Goal: Use online tool/utility: Utilize a website feature to perform a specific function

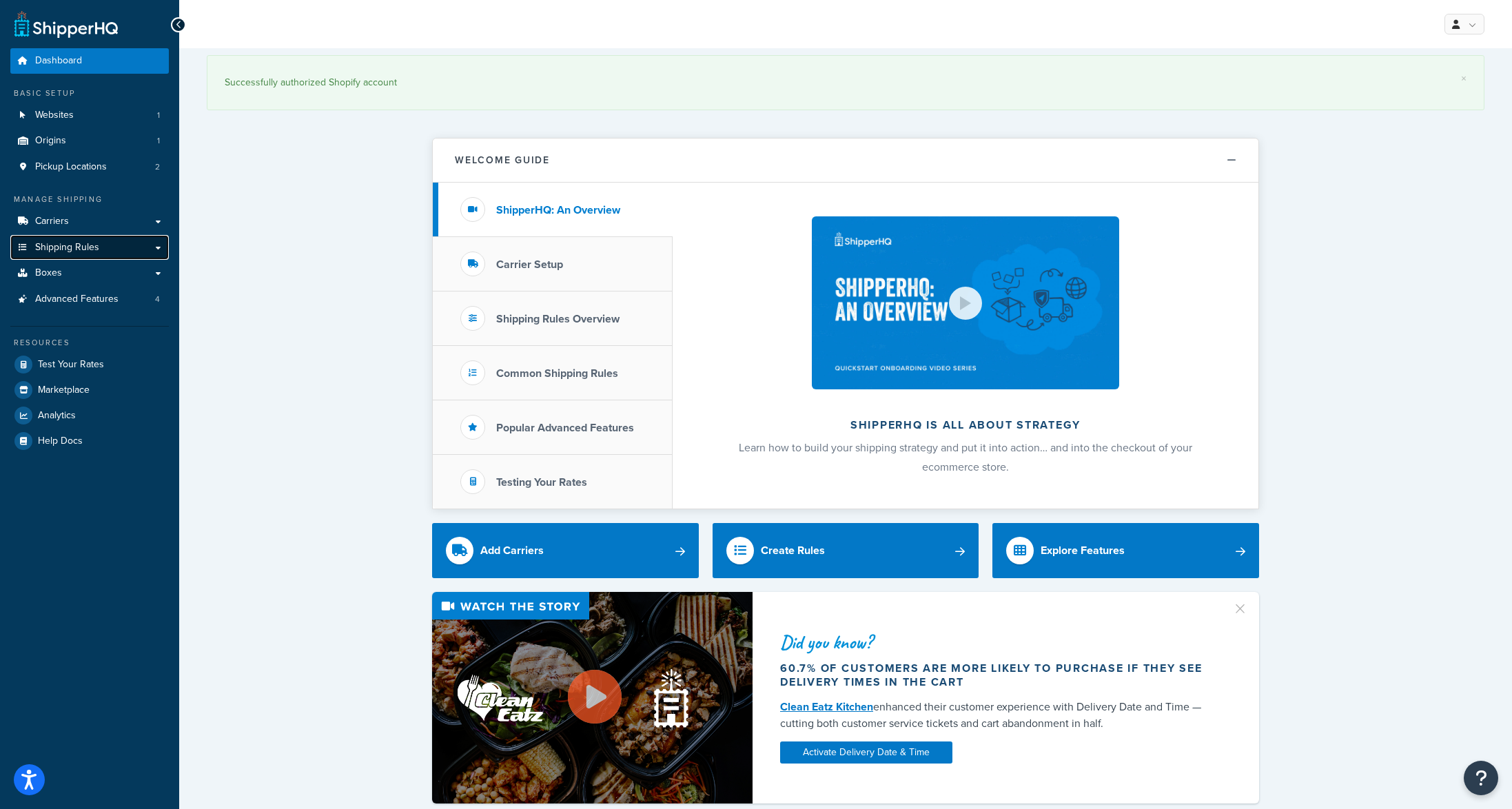
click at [67, 250] on span "Shipping Rules" at bounding box center [67, 247] width 64 height 12
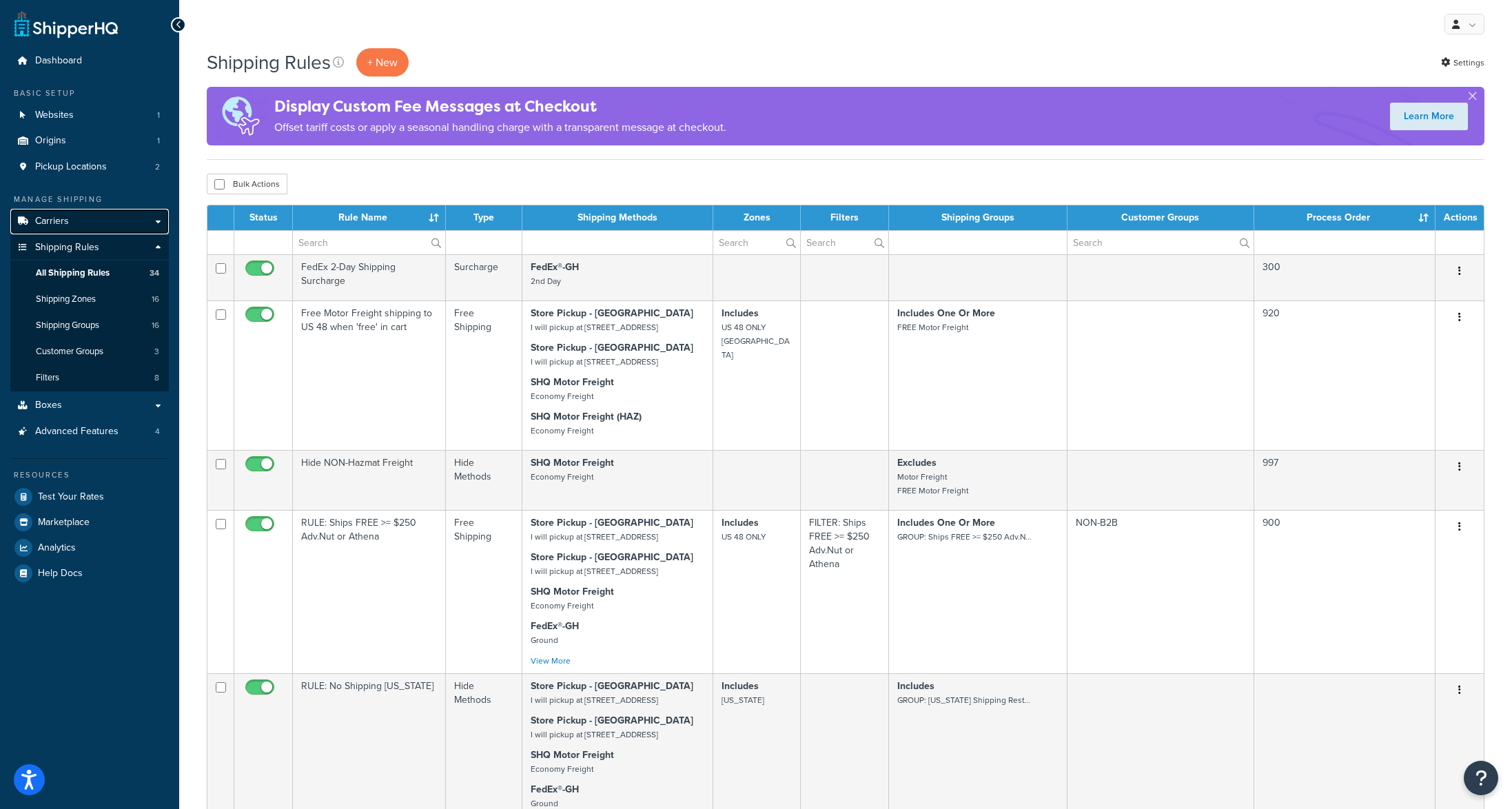
click at [51, 223] on span "Carriers" at bounding box center [52, 222] width 34 height 12
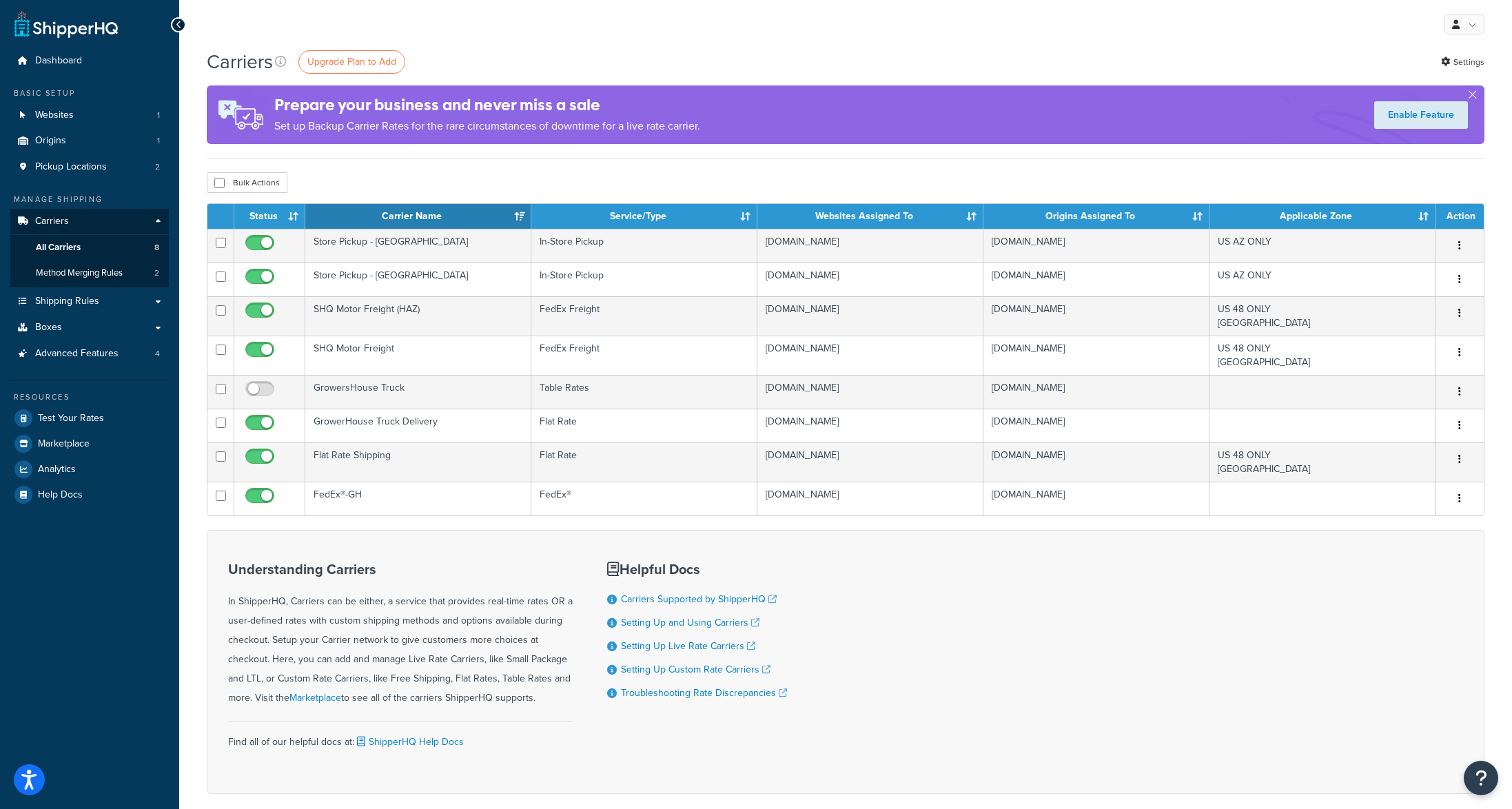
click at [578, 50] on div "Carriers Upgrade Plan to Add Settings" at bounding box center [845, 61] width 1278 height 26
click at [90, 304] on span "Shipping Rules" at bounding box center [67, 301] width 64 height 12
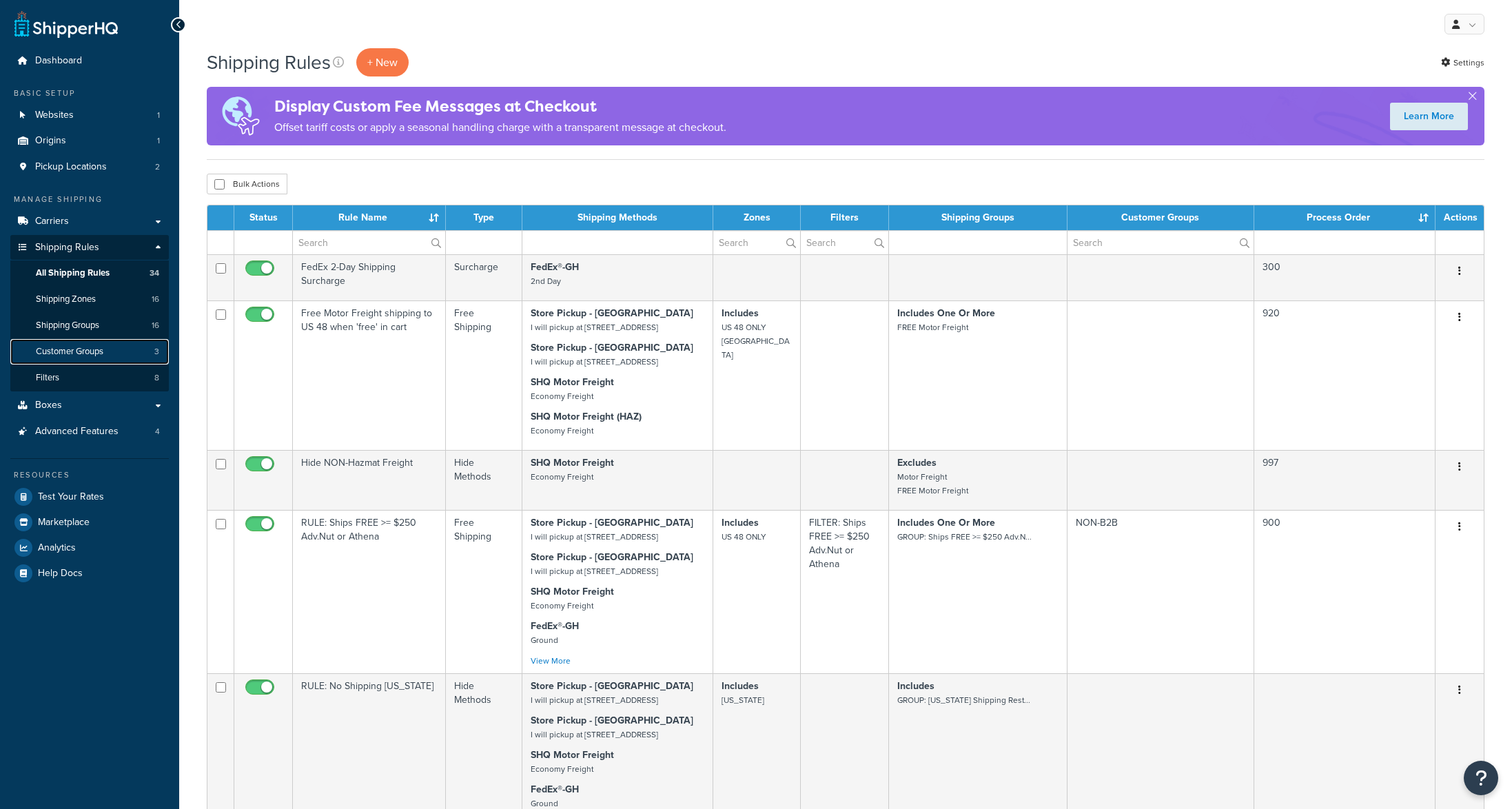
click at [99, 356] on span "Customer Groups" at bounding box center [70, 352] width 67 height 12
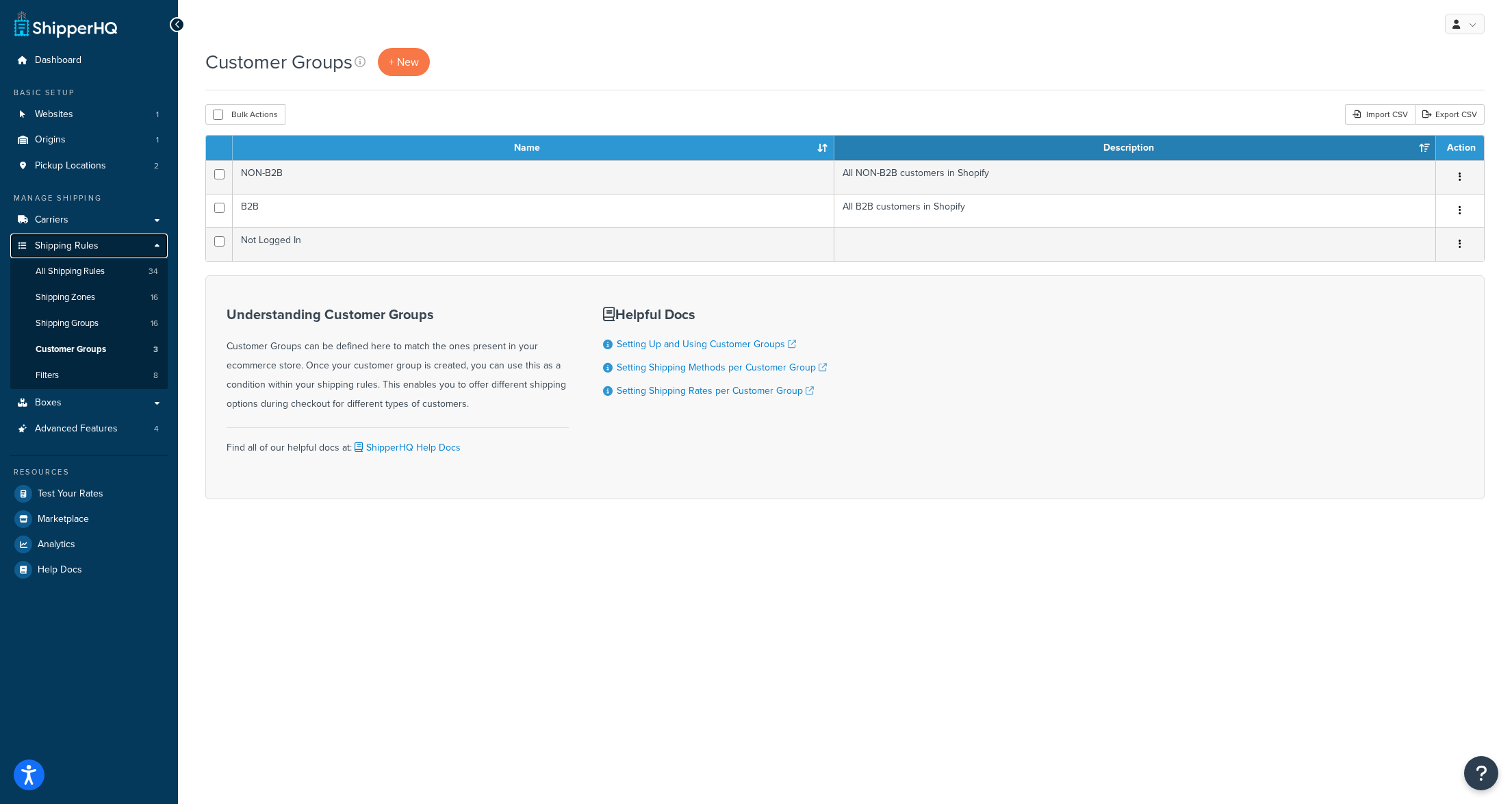
click at [80, 246] on span "Shipping Rules" at bounding box center [67, 246] width 64 height 12
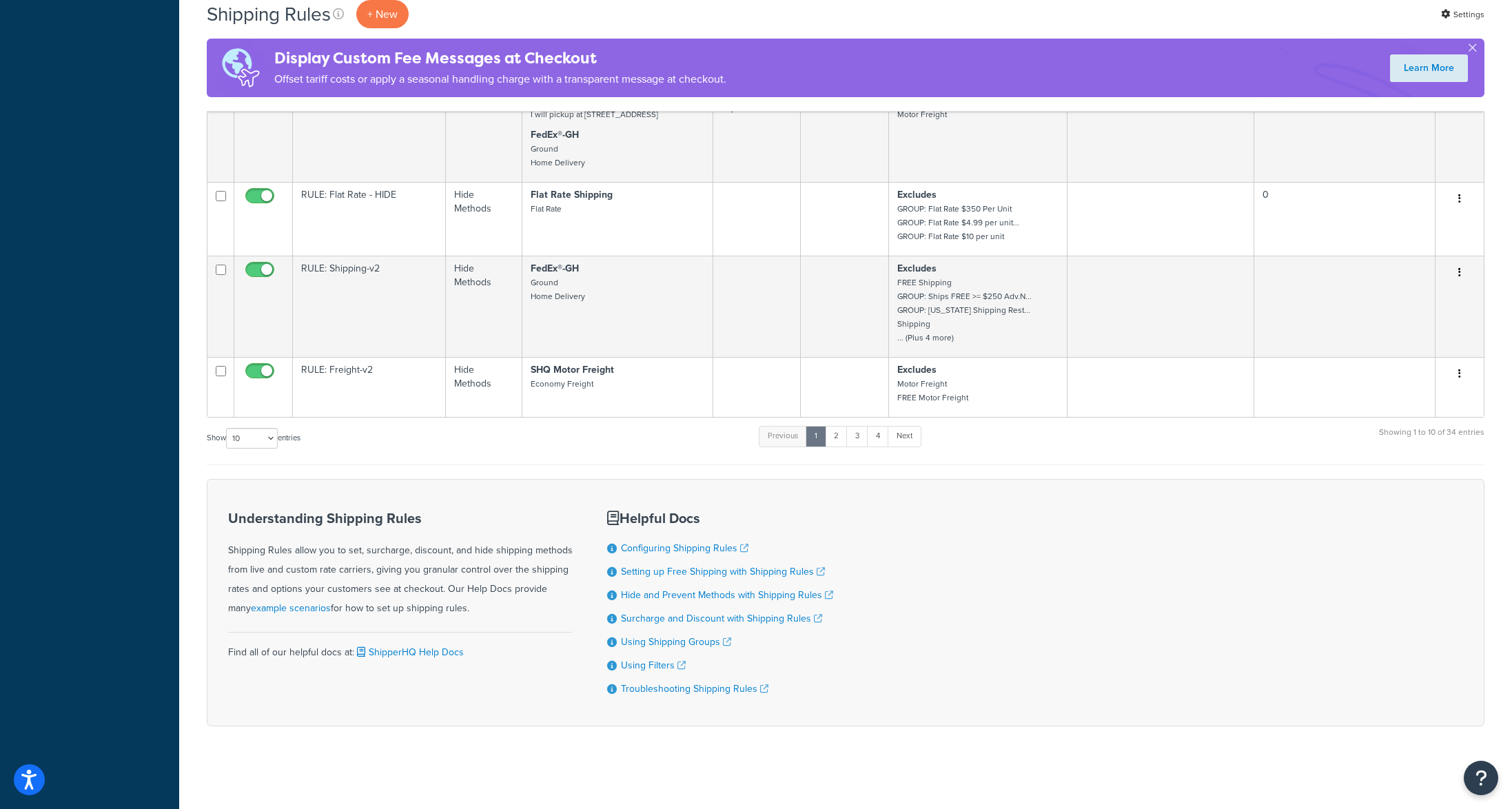
scroll to position [945, 0]
drag, startPoint x: 265, startPoint y: 419, endPoint x: 263, endPoint y: 436, distance: 17.1
click at [263, 436] on select "10 15 25 50 100 1000" at bounding box center [252, 438] width 51 height 21
select select "1000"
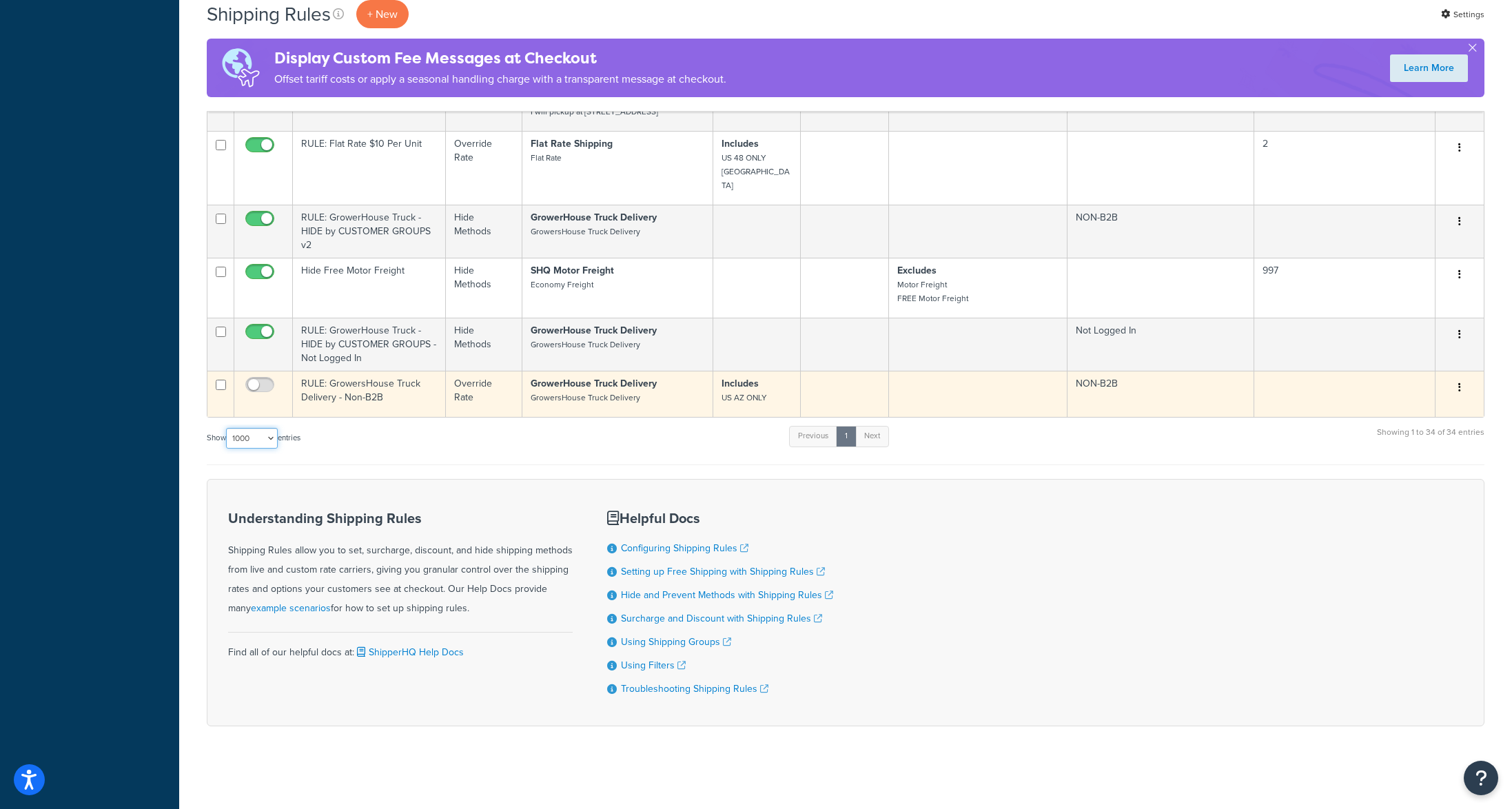
scroll to position [2797, 0]
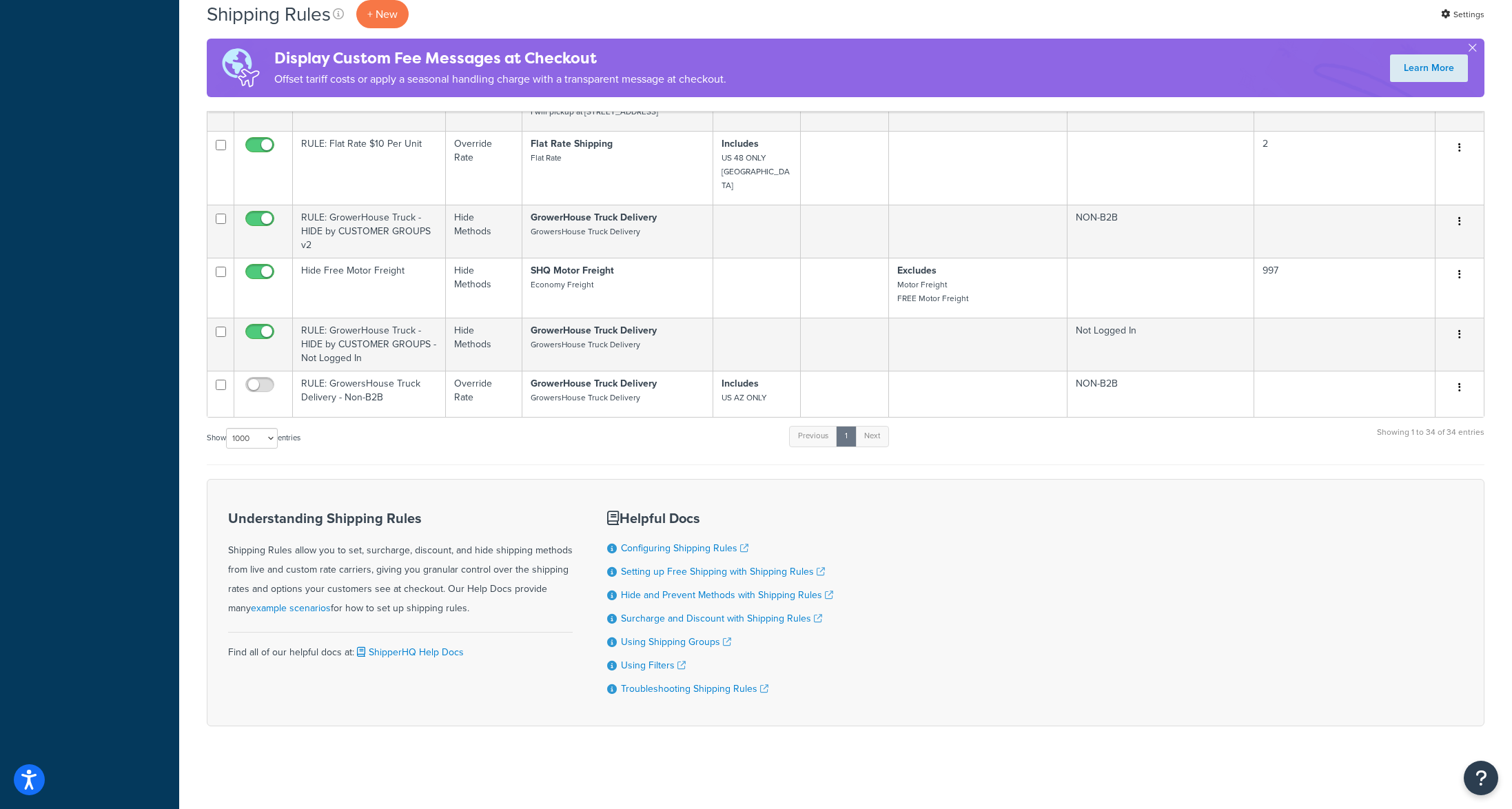
click at [387, 465] on div "Show 10 15 25 50 100 1000 entries Previous 1 Next Showing 1 to 34 of 34 entries" at bounding box center [845, 445] width 1278 height 41
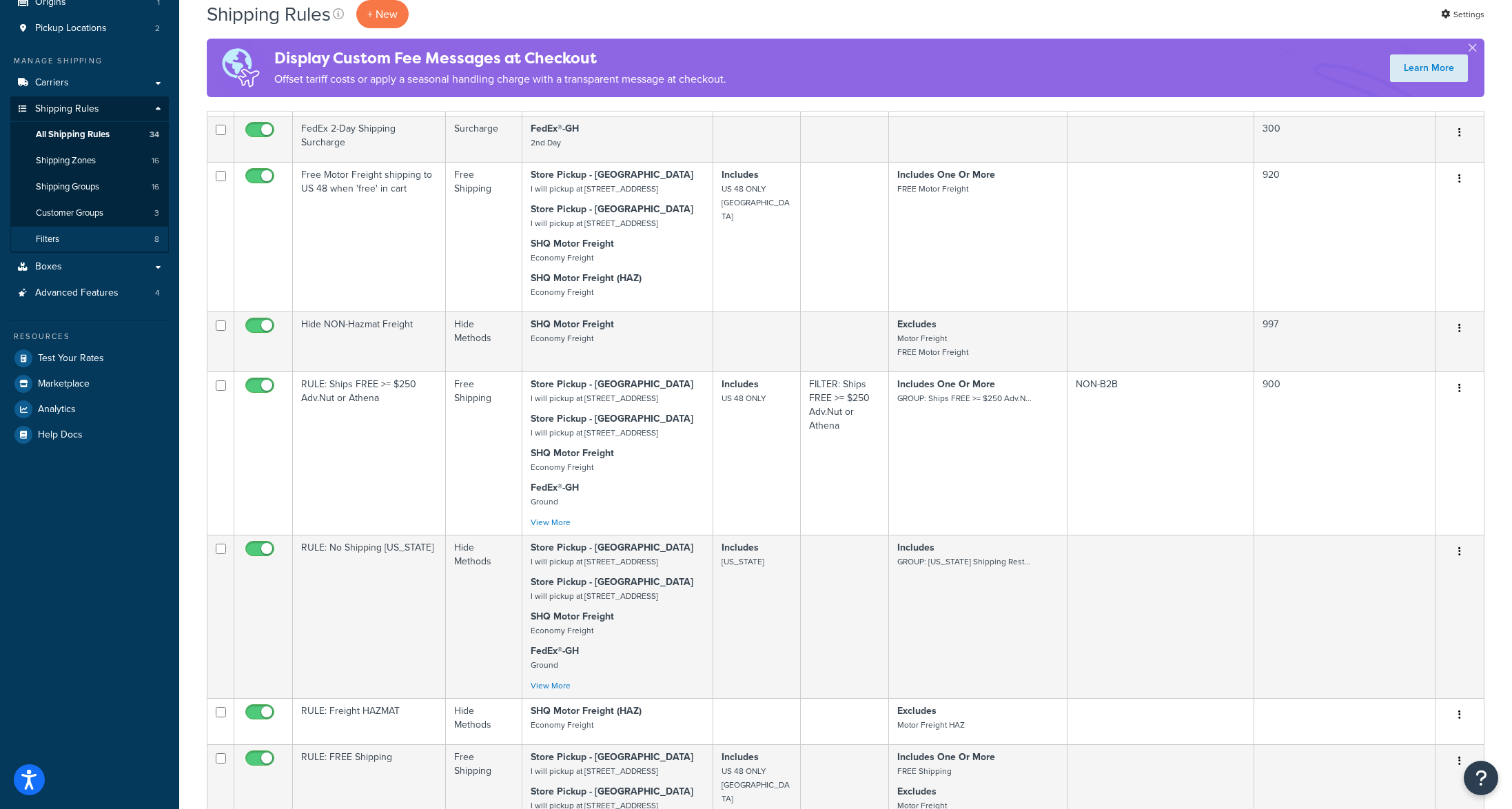
scroll to position [0, 0]
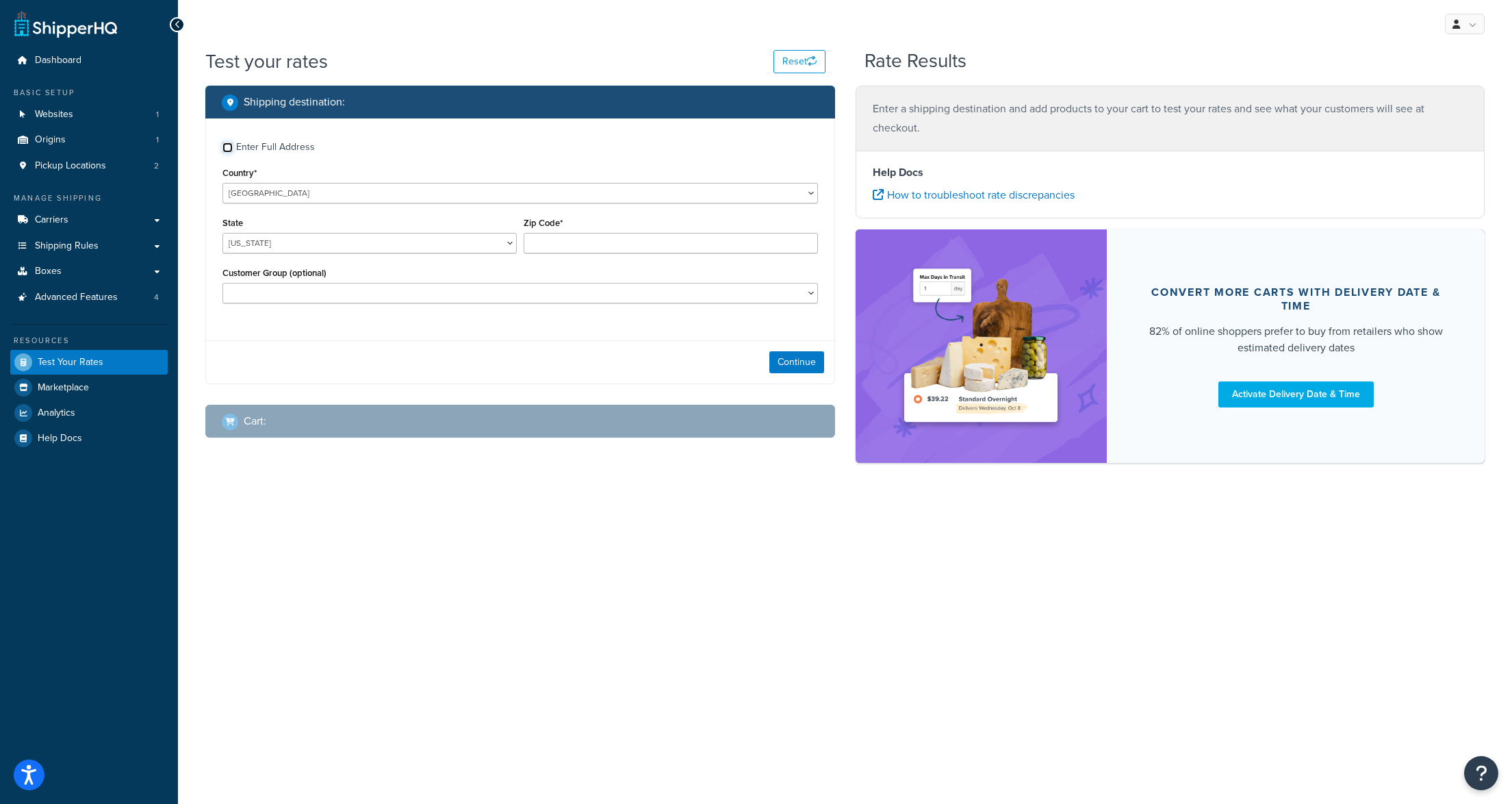
click at [230, 144] on input "Enter Full Address" at bounding box center [227, 148] width 10 height 10
checkbox input "true"
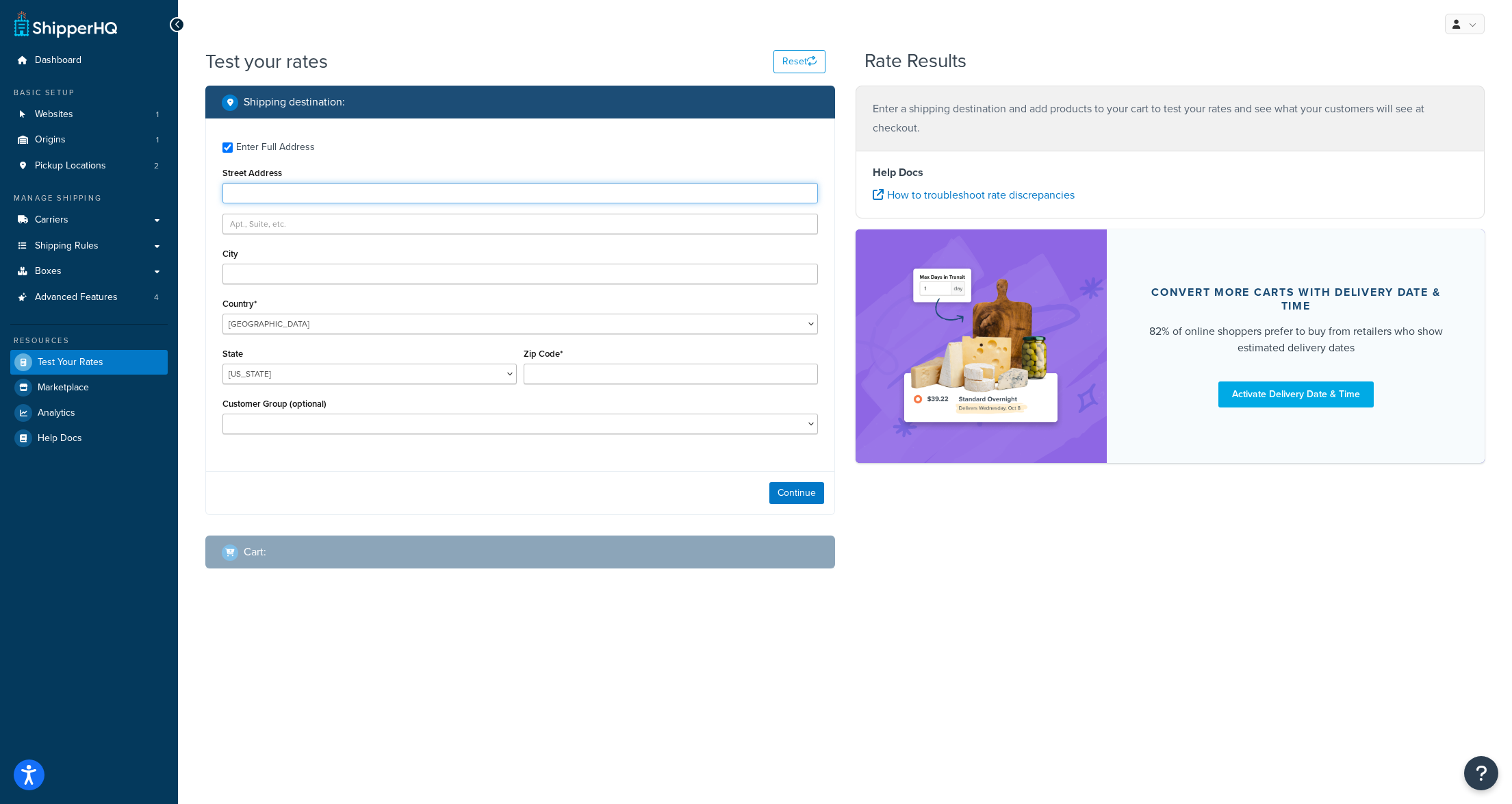
click at [249, 189] on input "Street Address" at bounding box center [520, 193] width 596 height 21
type input "[STREET_ADDRESS]"
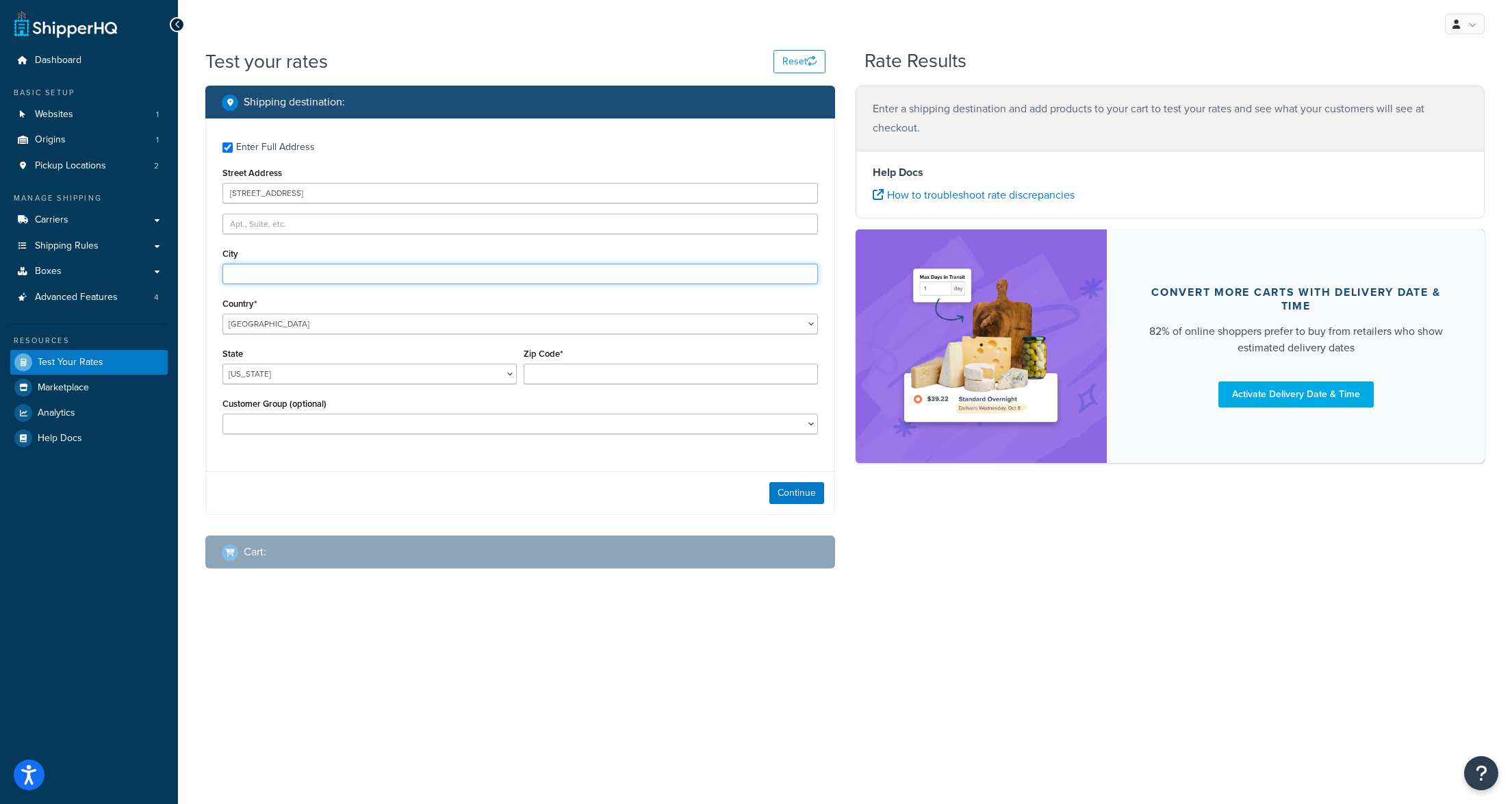
type input "[GEOGRAPHIC_DATA]"
select select "AZ"
type input "85711"
click at [306, 427] on select "B2B NON-B2B Not Logged In" at bounding box center [520, 424] width 596 height 21
select select "NON-B2B"
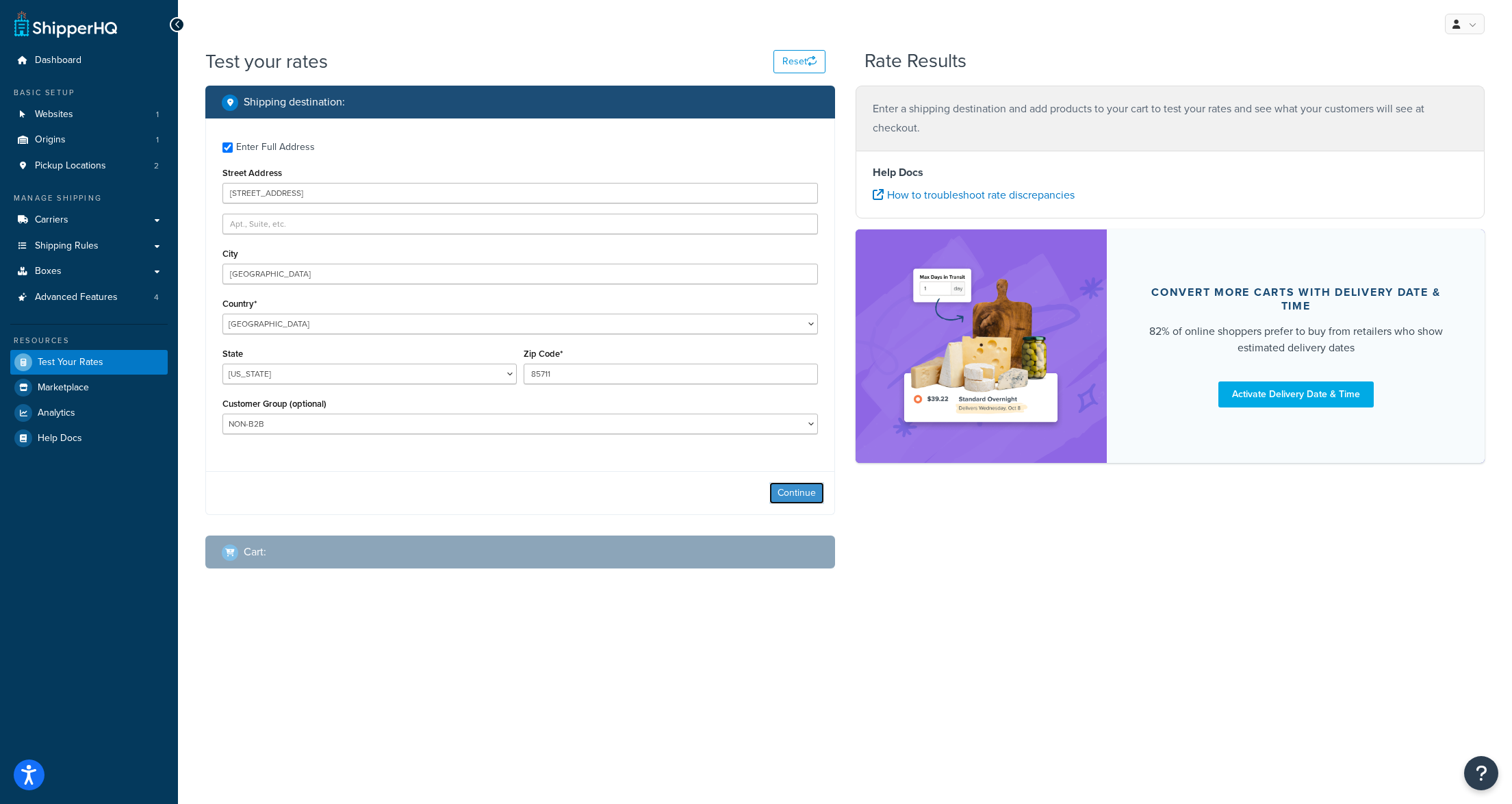
drag, startPoint x: 703, startPoint y: 483, endPoint x: 810, endPoint y: 492, distance: 107.4
click at [810, 492] on button "Continue" at bounding box center [797, 492] width 55 height 22
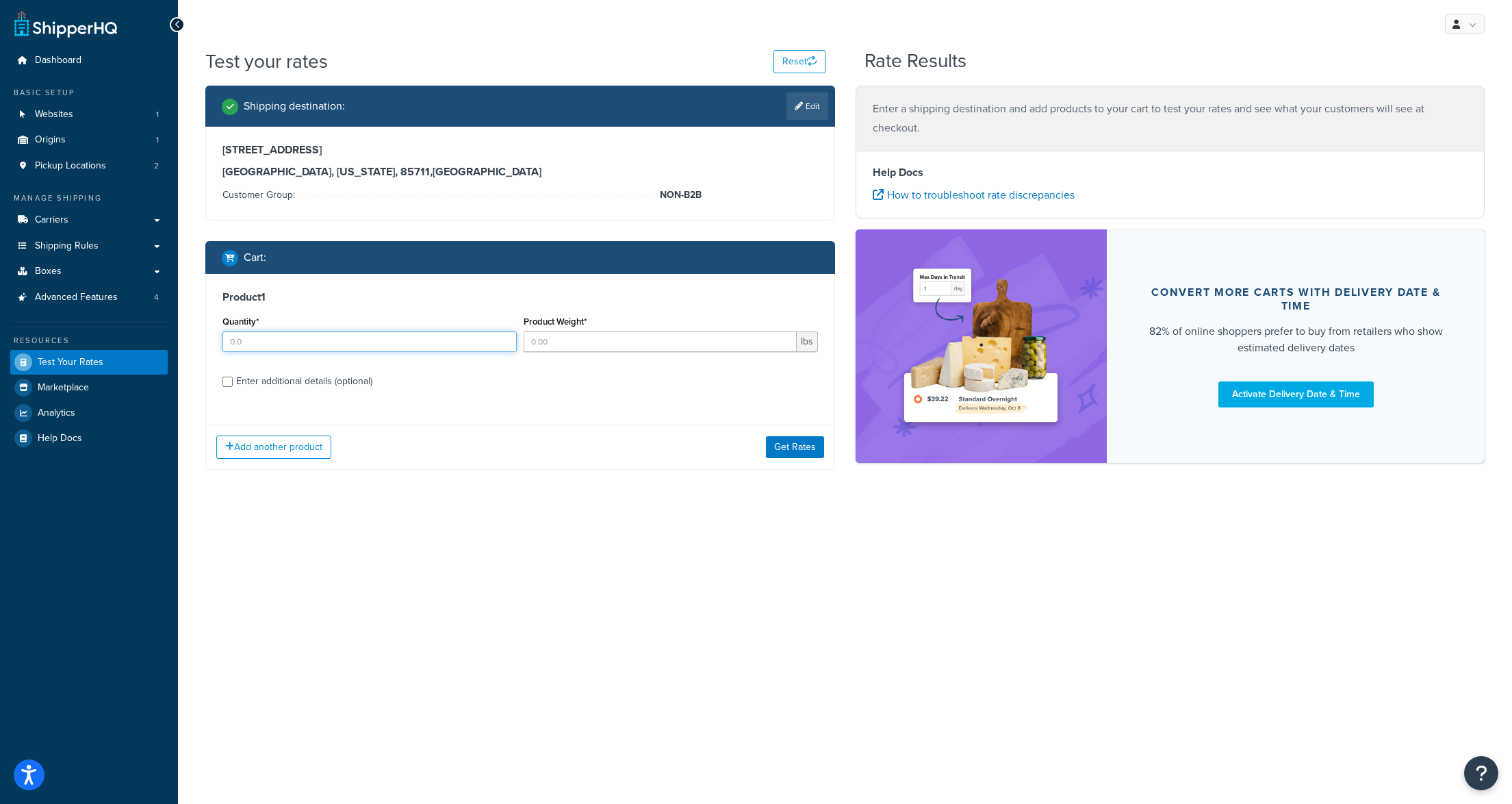
click at [251, 341] on input "Quantity*" at bounding box center [369, 341] width 294 height 21
type input "1"
click at [577, 337] on input "Product Weight*" at bounding box center [660, 341] width 273 height 21
type input "50"
click at [226, 384] on input "Enter additional details (optional)" at bounding box center [227, 381] width 10 height 10
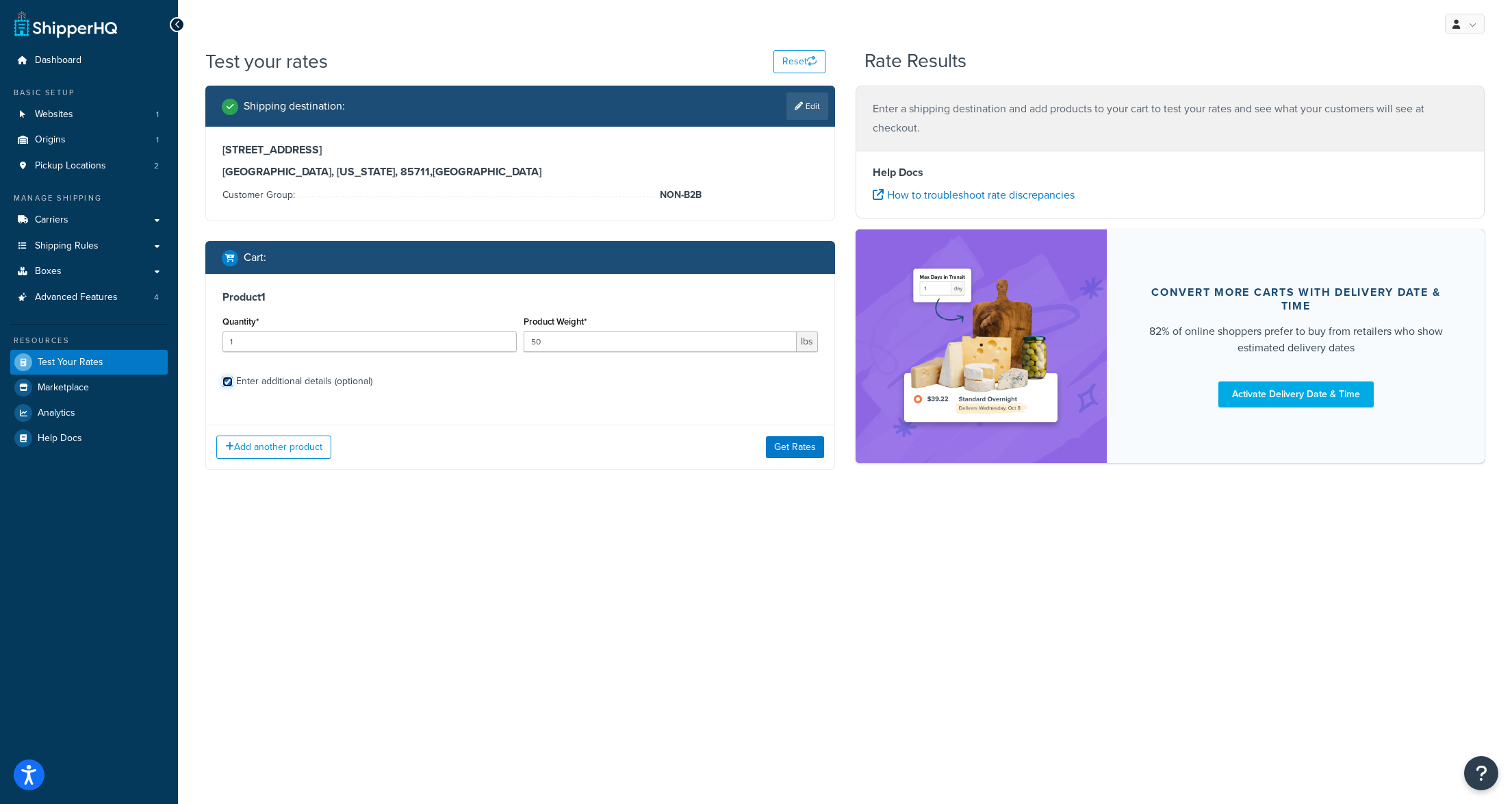
checkbox input "true"
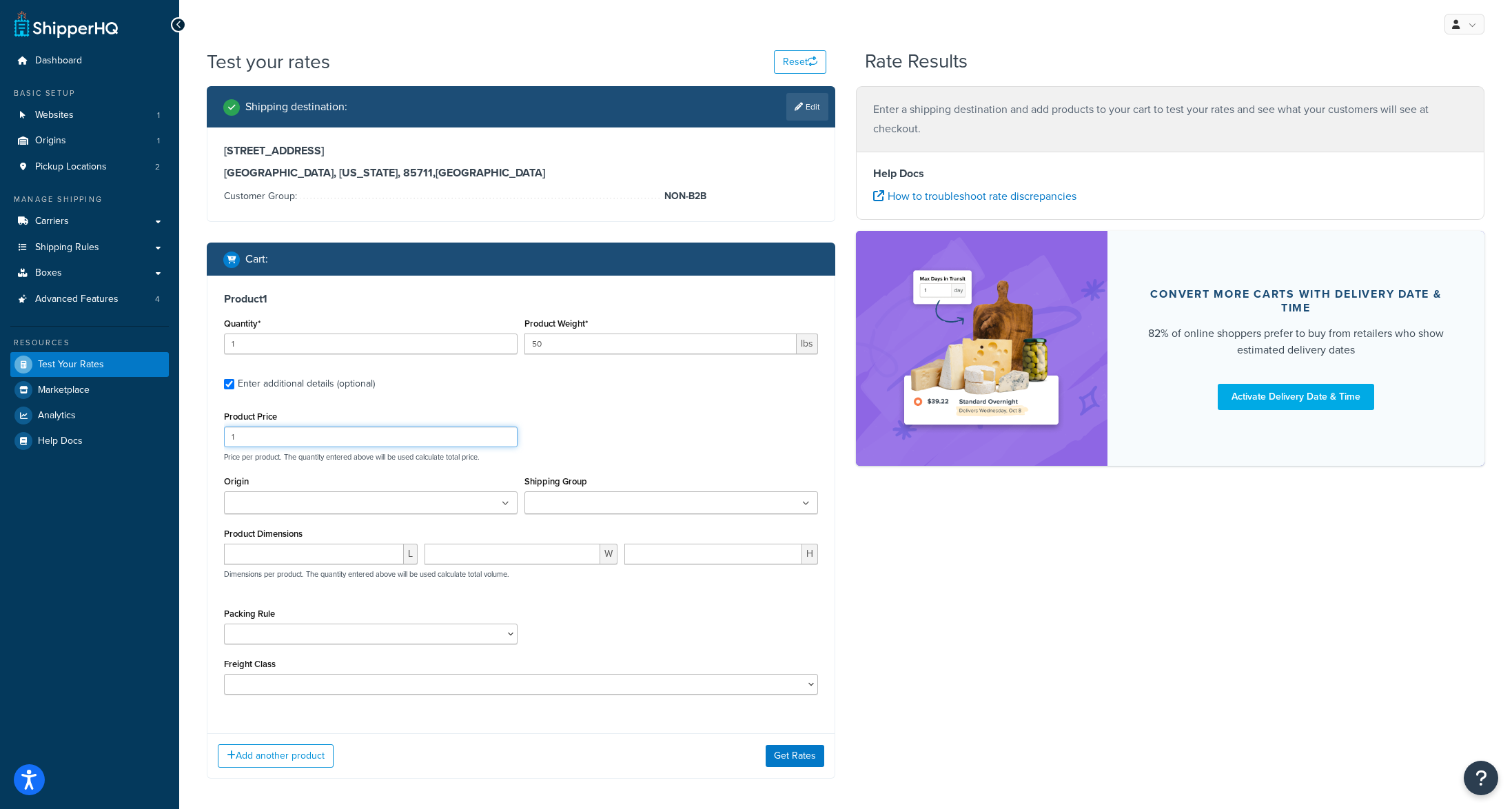
drag, startPoint x: 241, startPoint y: 433, endPoint x: 212, endPoint y: 433, distance: 29.0
click at [212, 433] on div "Product 1 Quantity* 1 Product Weight* 50 lbs Enter additional details (optional…" at bounding box center [520, 498] width 627 height 447
type input "50"
click at [576, 502] on input "Shipping Group" at bounding box center [589, 503] width 122 height 15
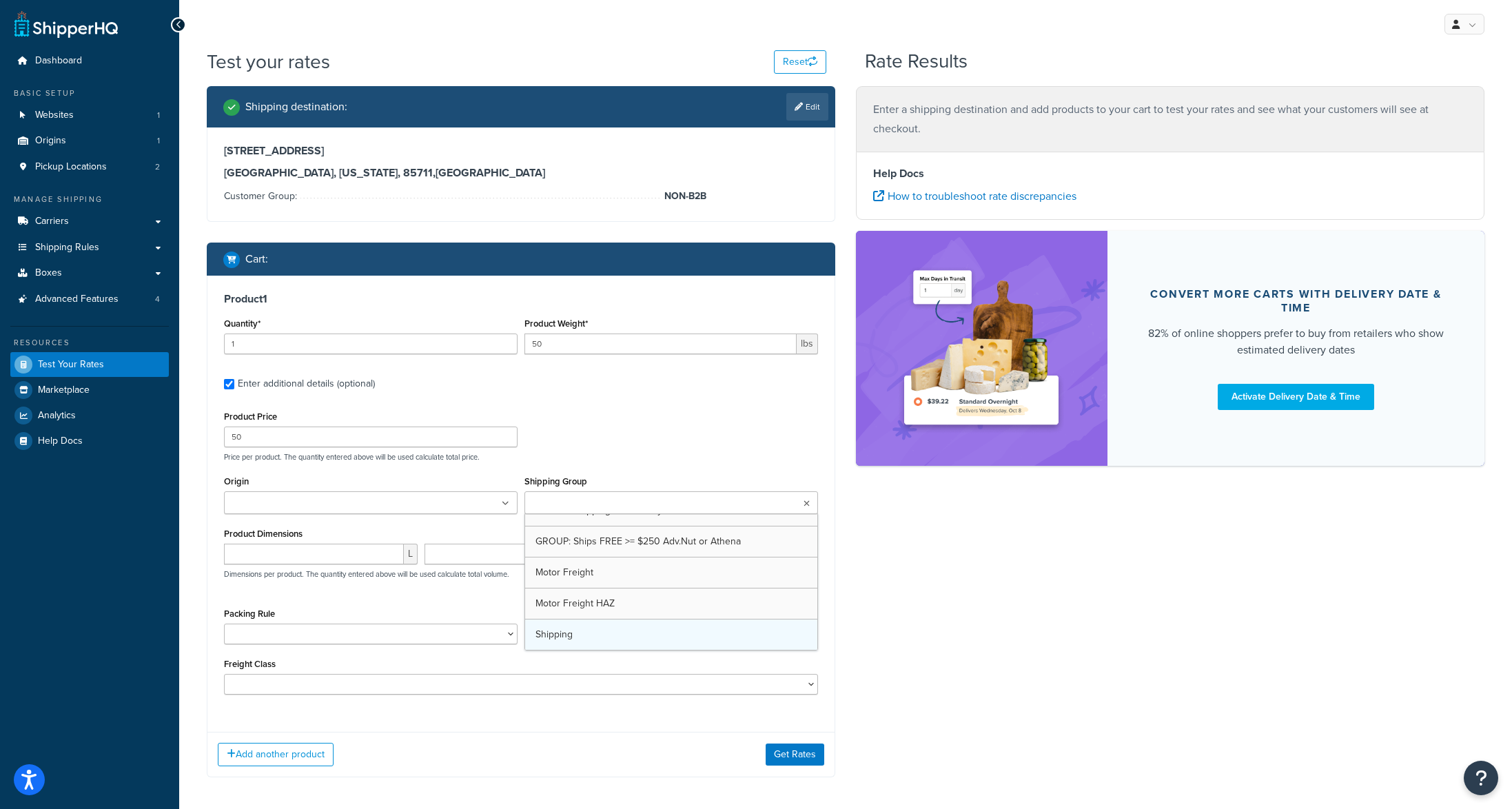
scroll to position [297, 0]
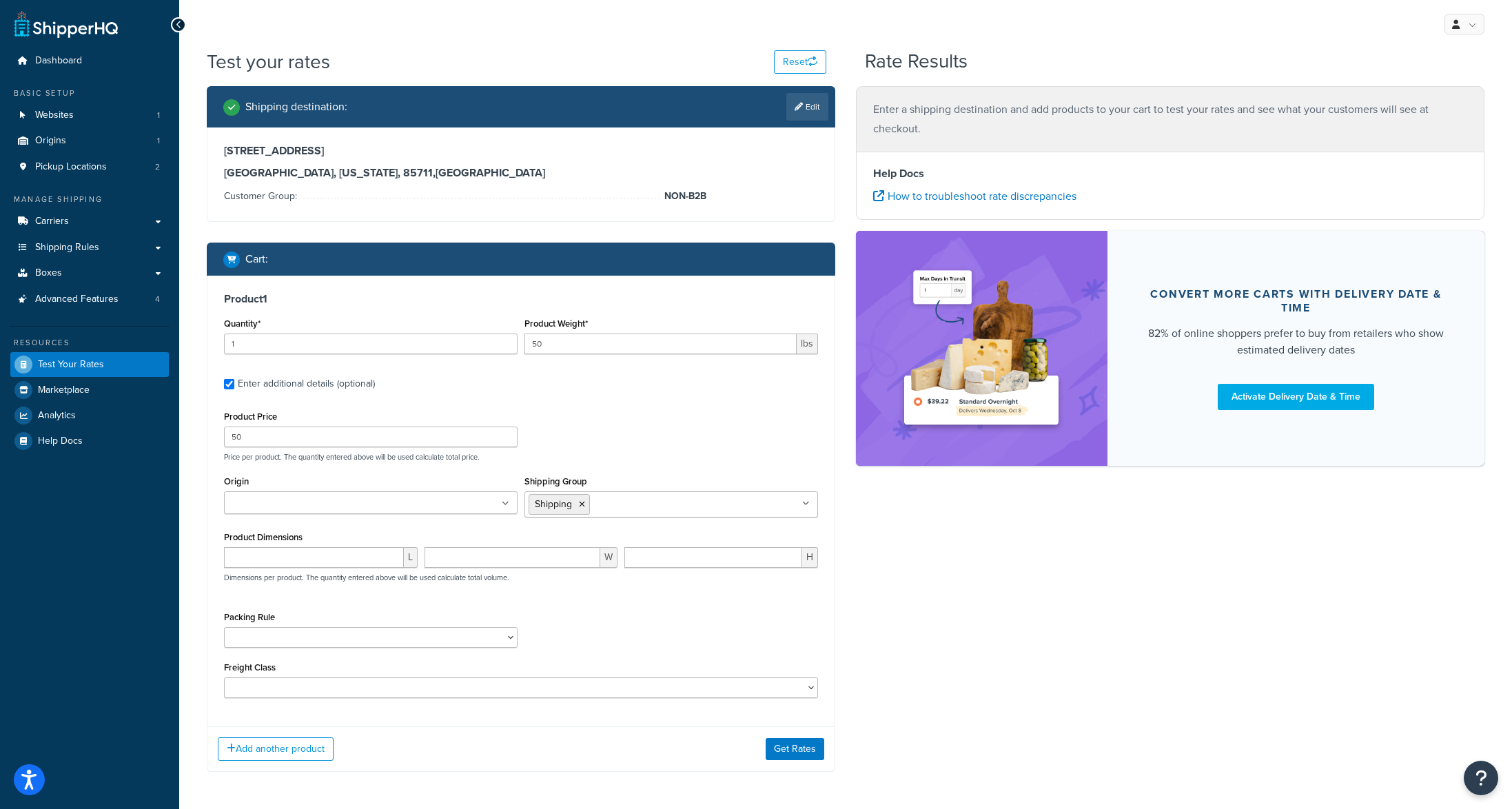
click at [866, 551] on div "Shipping destination : Edit [STREET_ADDRESS][US_STATE] Customer Group: NON-B2B …" at bounding box center [846, 439] width 1298 height 706
click at [788, 768] on button "Get Rates" at bounding box center [795, 757] width 59 height 22
